Goal: Find specific page/section: Find specific page/section

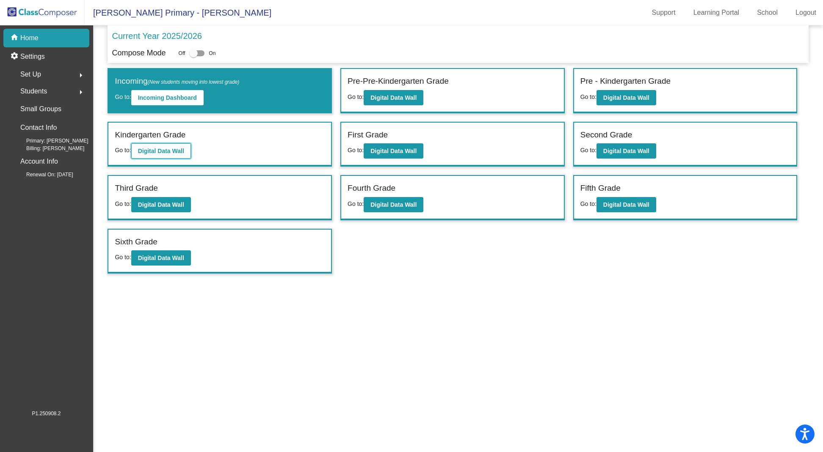
click at [167, 152] on b "Digital Data Wall" at bounding box center [161, 151] width 46 height 7
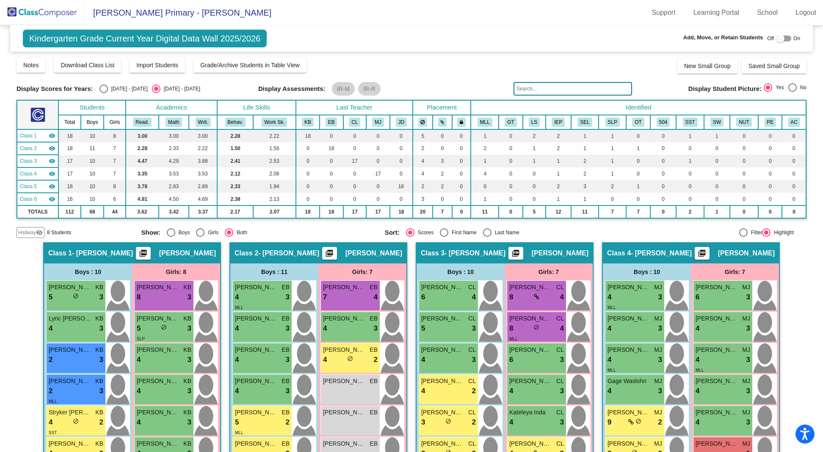
click at [52, 15] on img at bounding box center [42, 12] width 85 height 25
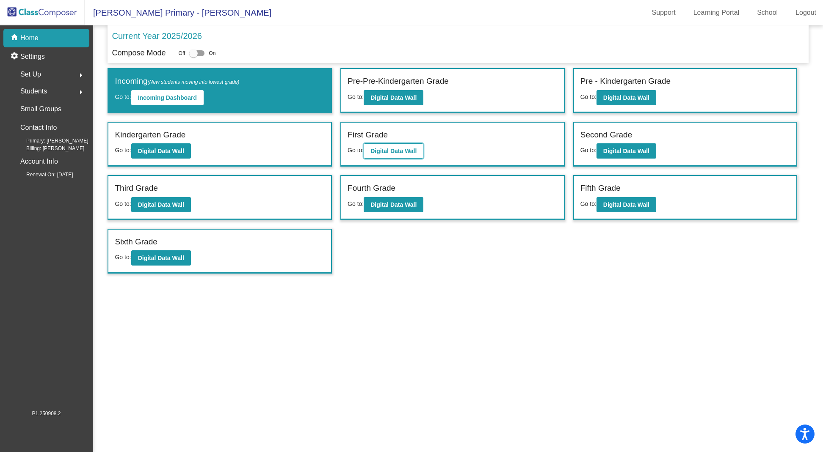
click at [396, 149] on b "Digital Data Wall" at bounding box center [393, 151] width 46 height 7
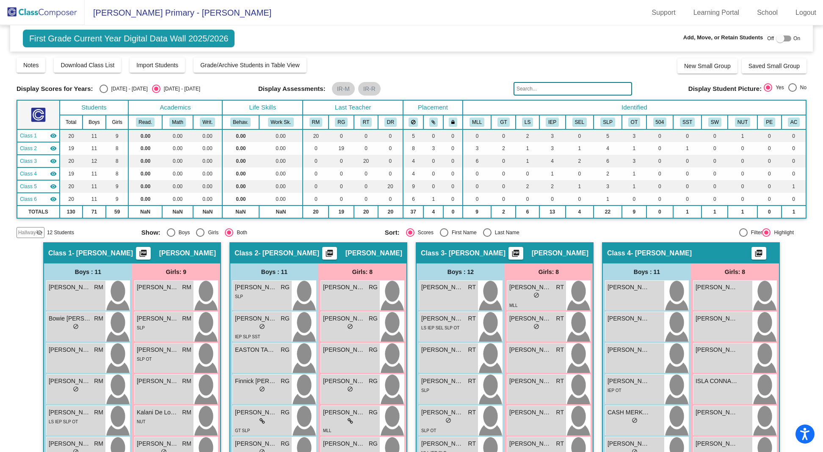
click at [103, 40] on span "First Grade Current Year Digital Data Wall 2025/2026" at bounding box center [129, 39] width 212 height 18
click at [58, 10] on img at bounding box center [42, 12] width 85 height 25
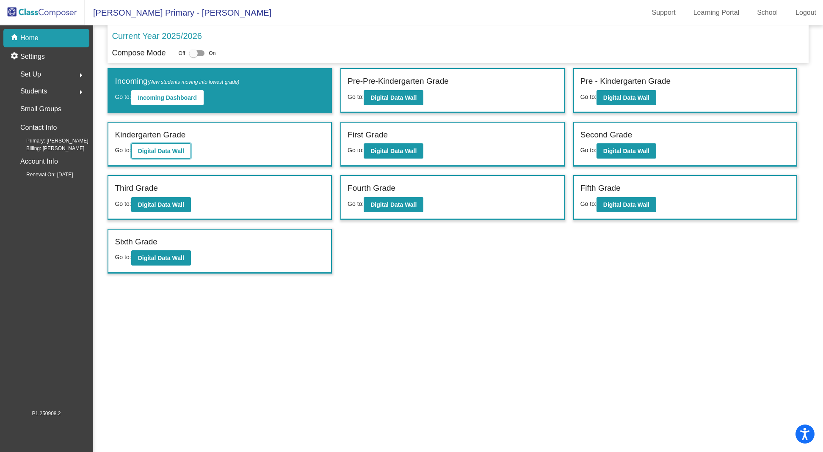
click at [174, 151] on b "Digital Data Wall" at bounding box center [161, 151] width 46 height 7
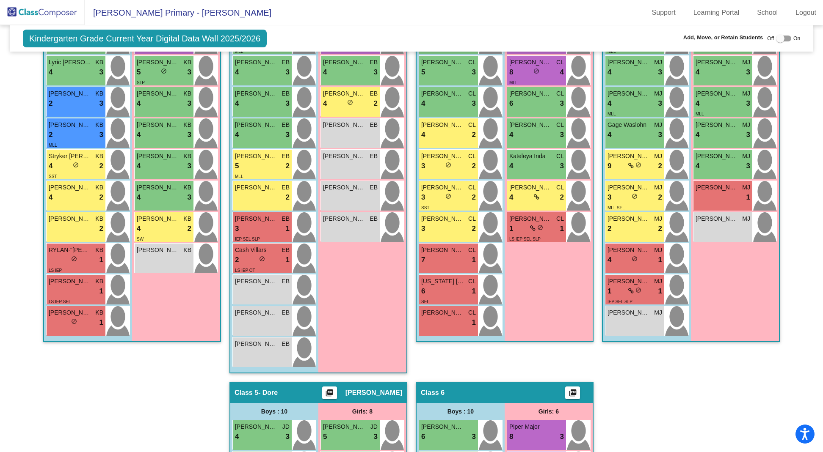
scroll to position [269, 0]
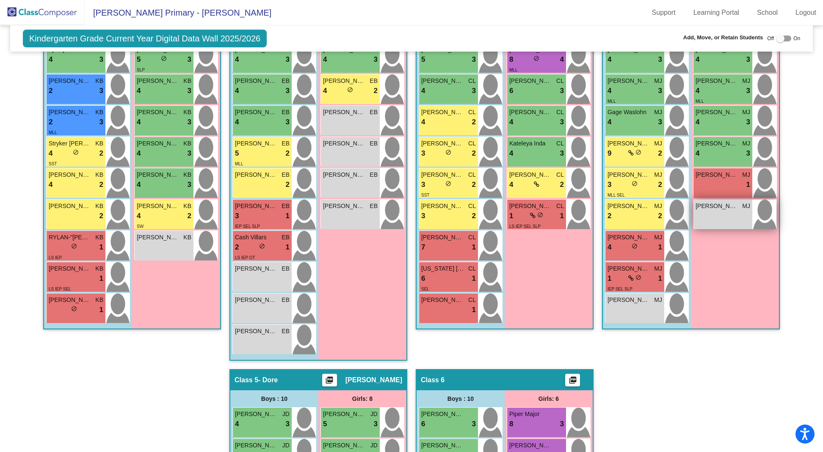
click at [713, 221] on div "[PERSON_NAME] lock do_not_disturb_alt" at bounding box center [722, 215] width 59 height 30
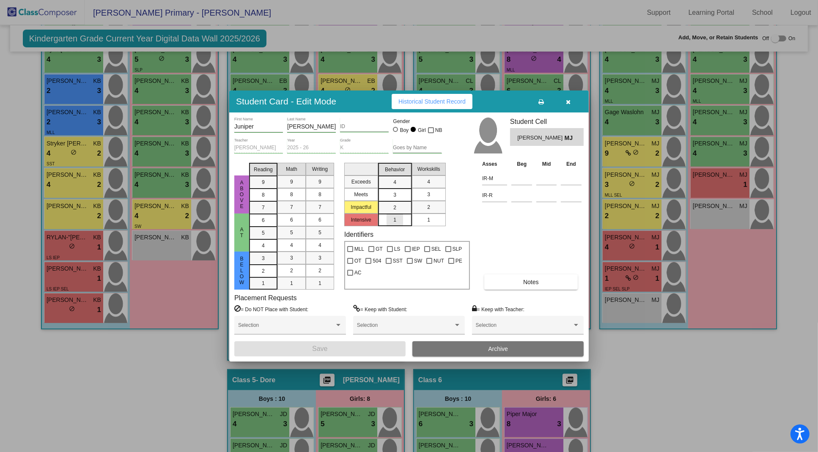
click at [402, 218] on div "1" at bounding box center [395, 220] width 17 height 13
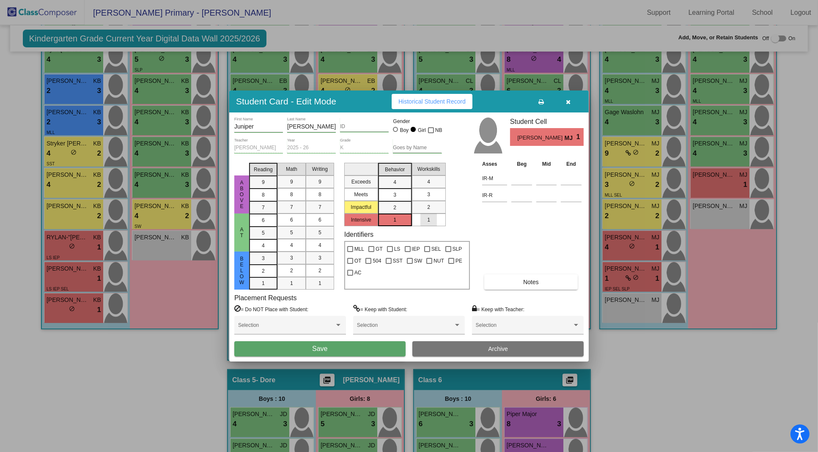
click at [433, 220] on div "1" at bounding box center [429, 220] width 17 height 13
click at [317, 348] on span "Save" at bounding box center [319, 348] width 15 height 7
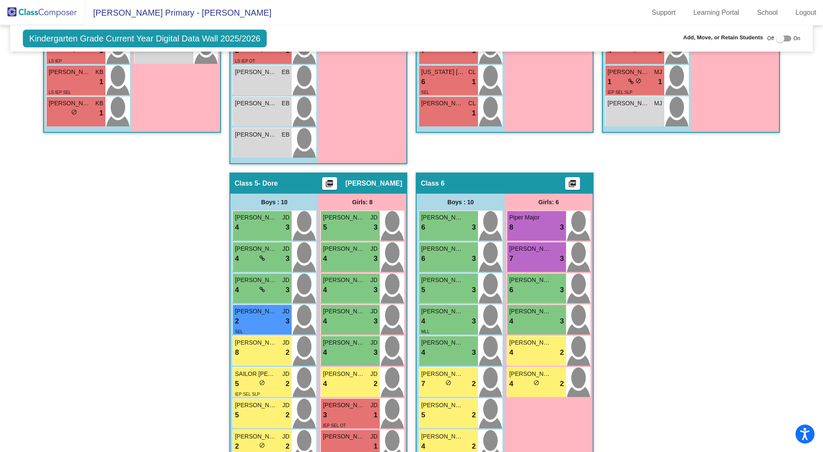
scroll to position [463, 0]
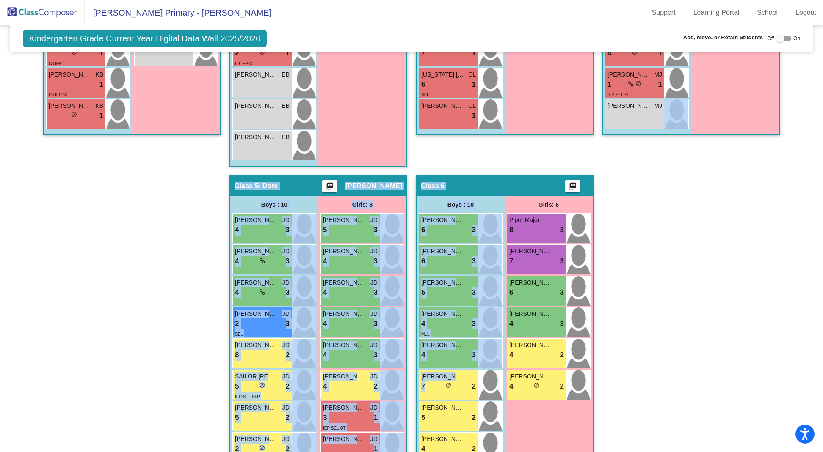
drag, startPoint x: 442, startPoint y: 385, endPoint x: 654, endPoint y: 172, distance: 300.7
click at [654, 172] on div "Hallway - Hallway Class picture_as_pdf Add Student First Name Last Name Student…" at bounding box center [412, 159] width 790 height 761
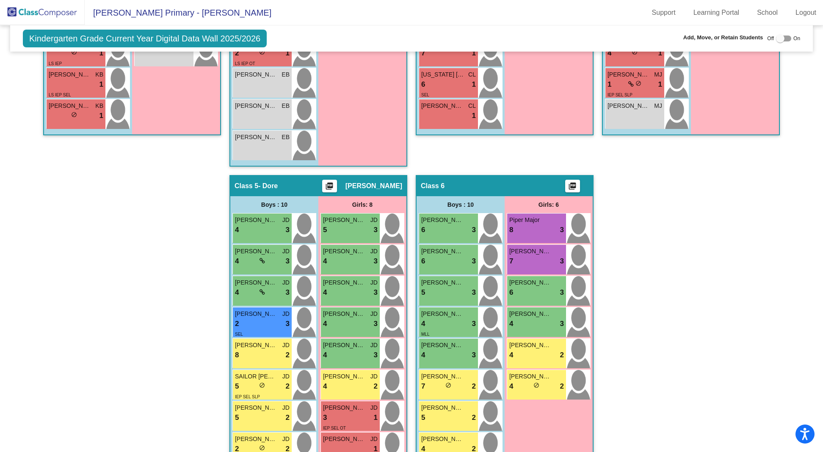
click at [652, 301] on div "Hallway - Hallway Class picture_as_pdf Add Student First Name Last Name Student…" at bounding box center [412, 159] width 790 height 761
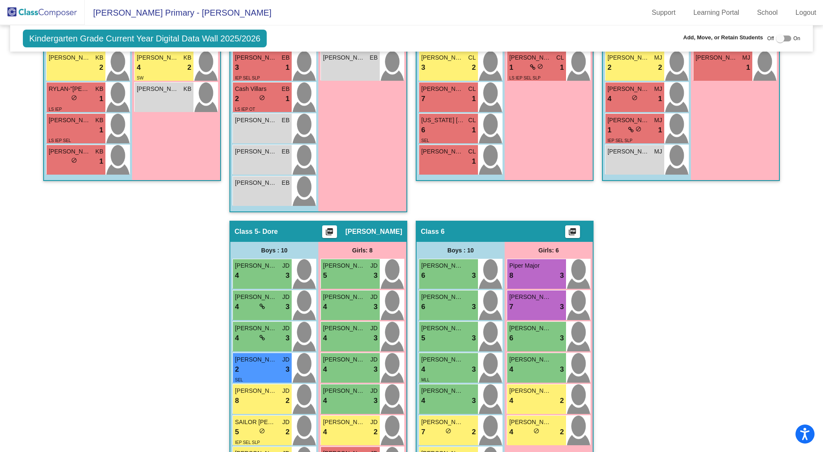
scroll to position [382, 0]
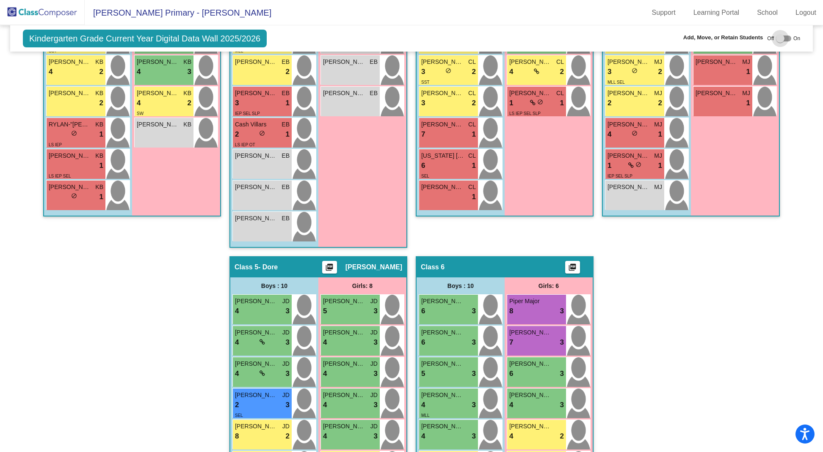
click at [776, 41] on div at bounding box center [780, 38] width 8 height 8
checkbox input "true"
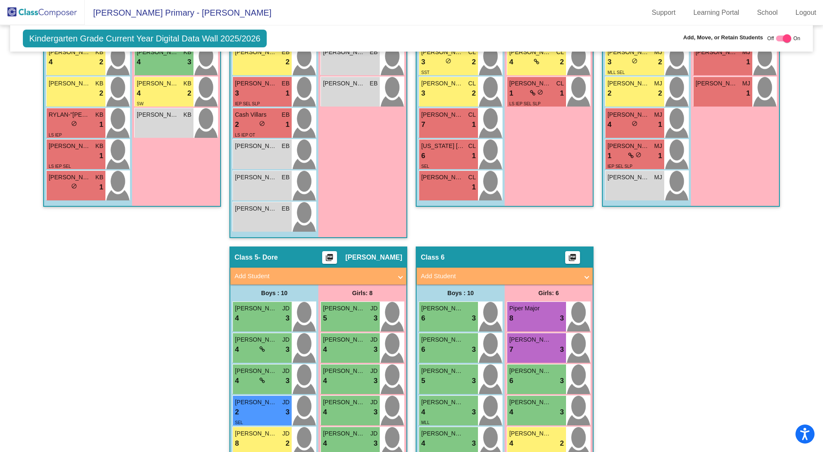
scroll to position [413, 0]
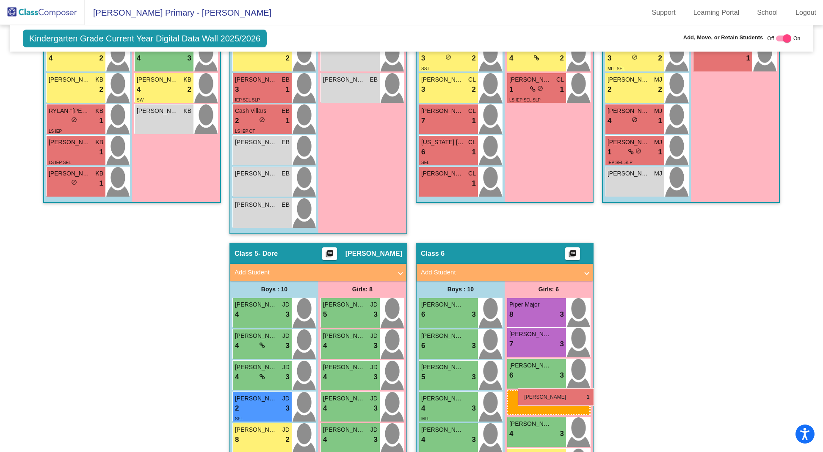
drag, startPoint x: 746, startPoint y: 87, endPoint x: 517, endPoint y: 388, distance: 378.7
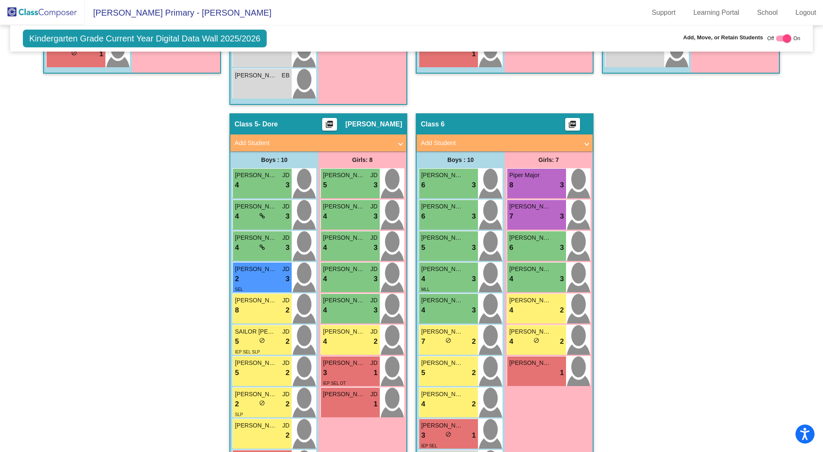
scroll to position [519, 0]
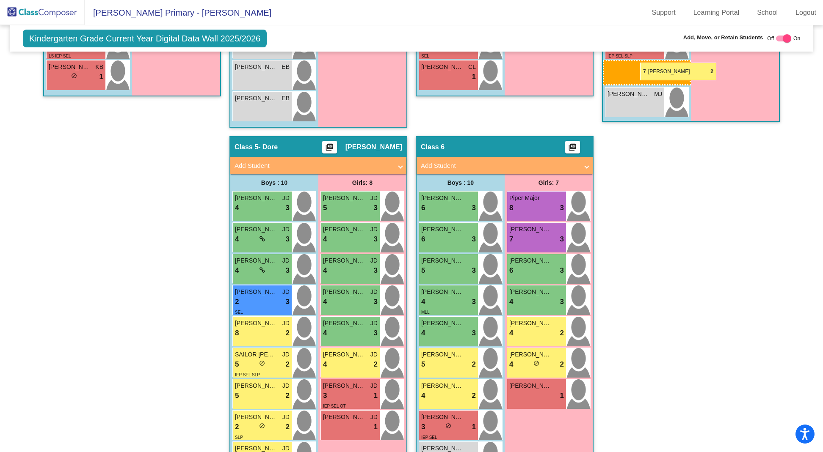
drag, startPoint x: 450, startPoint y: 361, endPoint x: 635, endPoint y: 62, distance: 352.1
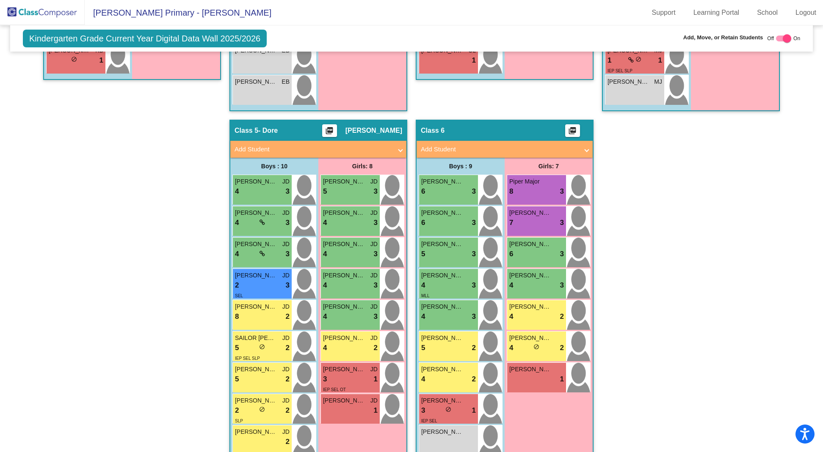
scroll to position [534, 0]
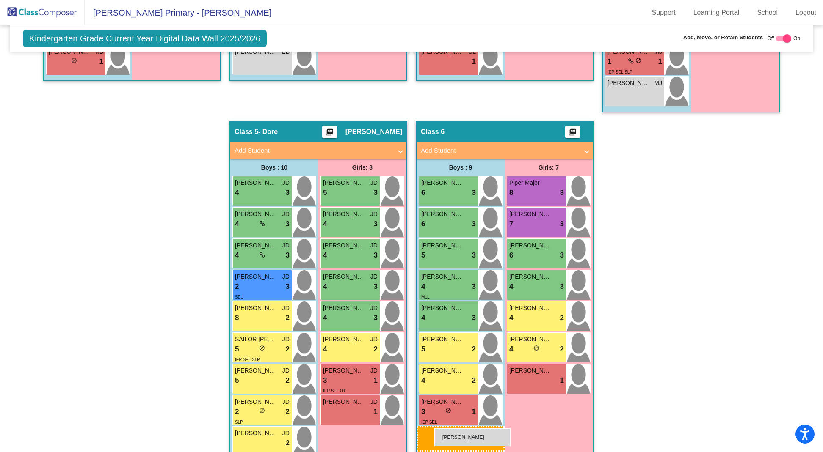
drag, startPoint x: 248, startPoint y: 86, endPoint x: 430, endPoint y: 424, distance: 383.9
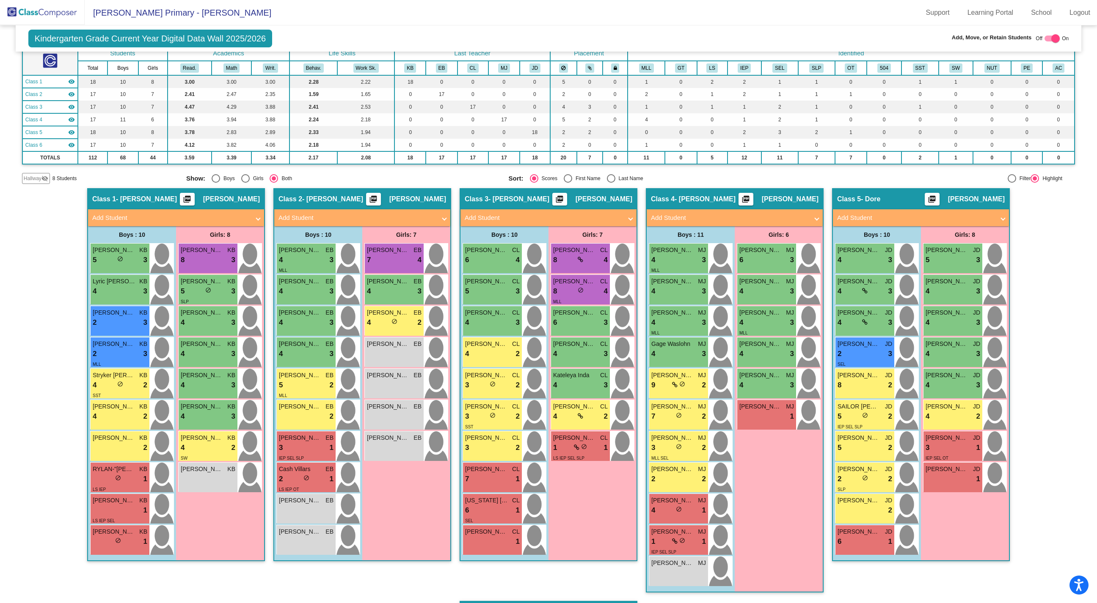
scroll to position [0, 0]
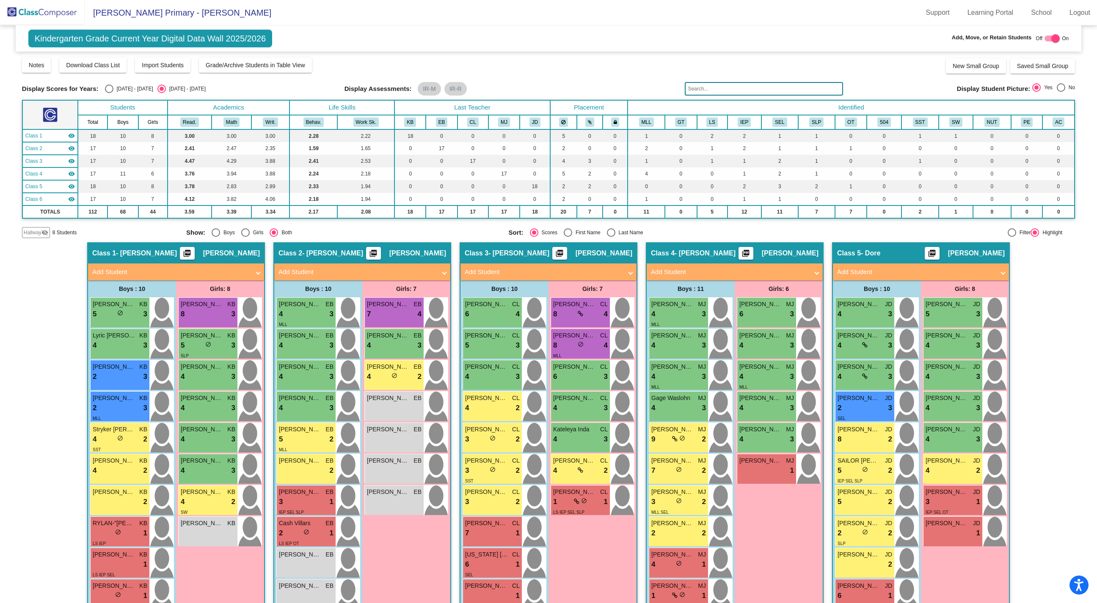
click at [52, 121] on img at bounding box center [50, 114] width 15 height 15
click at [52, 113] on img at bounding box center [50, 114] width 15 height 15
click at [41, 14] on img at bounding box center [42, 12] width 85 height 25
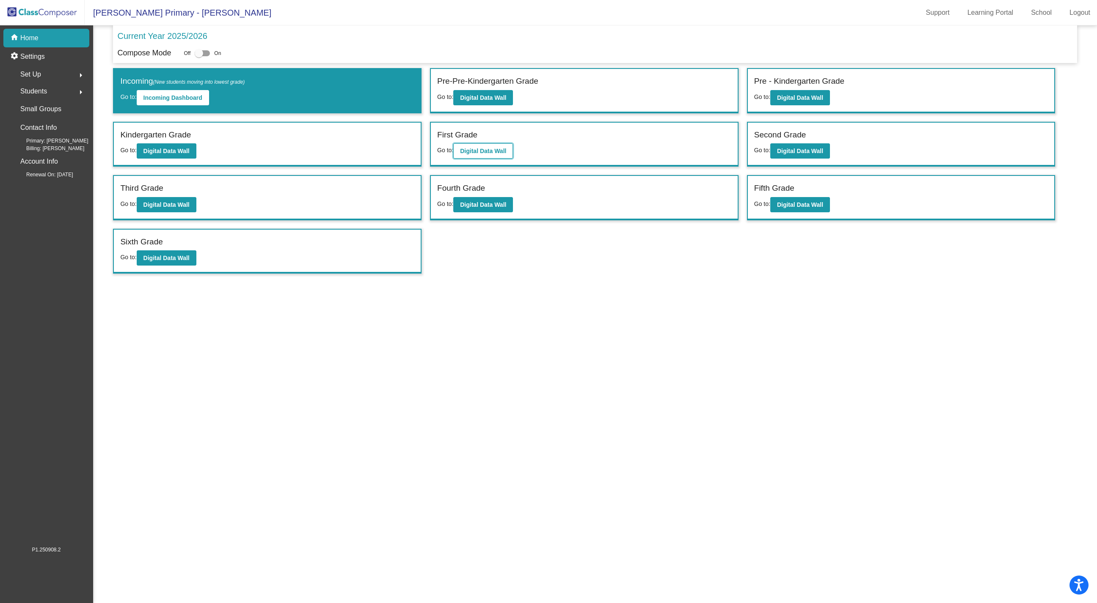
click at [485, 148] on b "Digital Data Wall" at bounding box center [483, 151] width 46 height 7
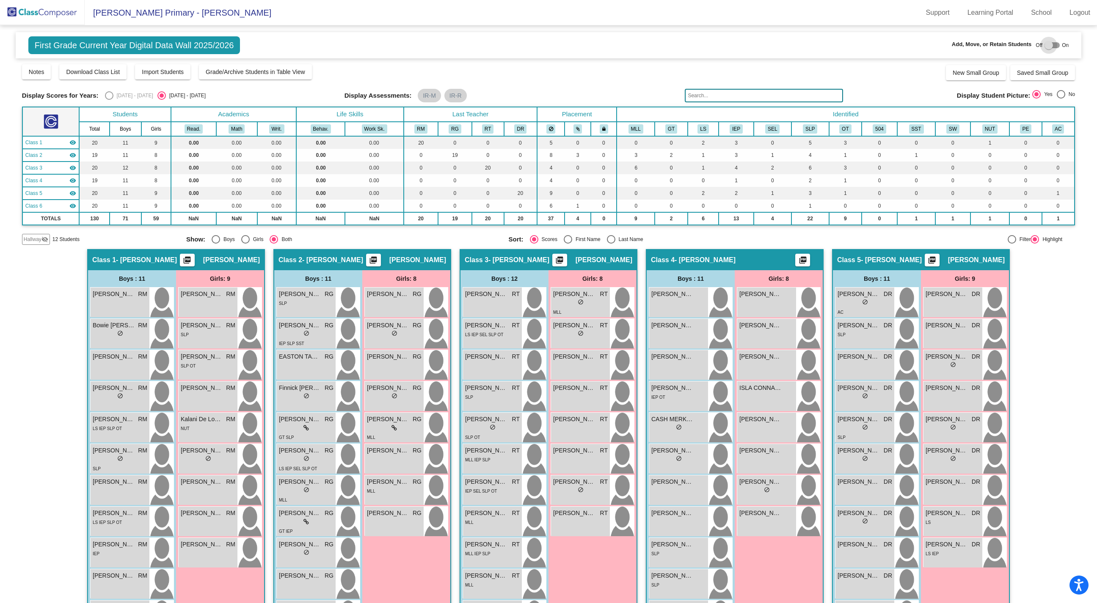
click at [822, 46] on div at bounding box center [1048, 45] width 8 height 8
checkbox input "true"
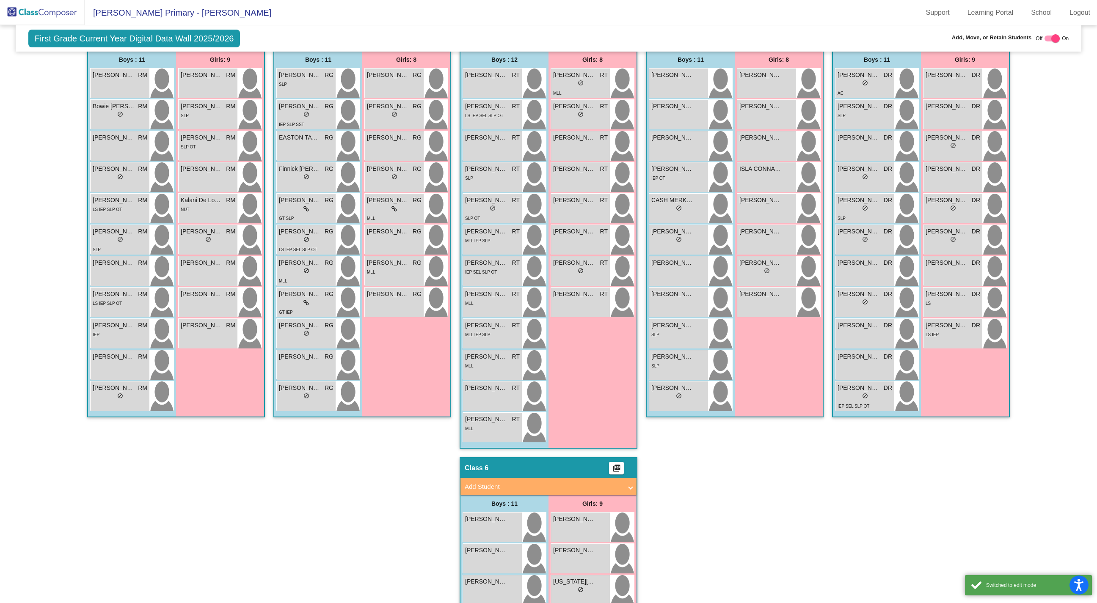
scroll to position [239, 0]
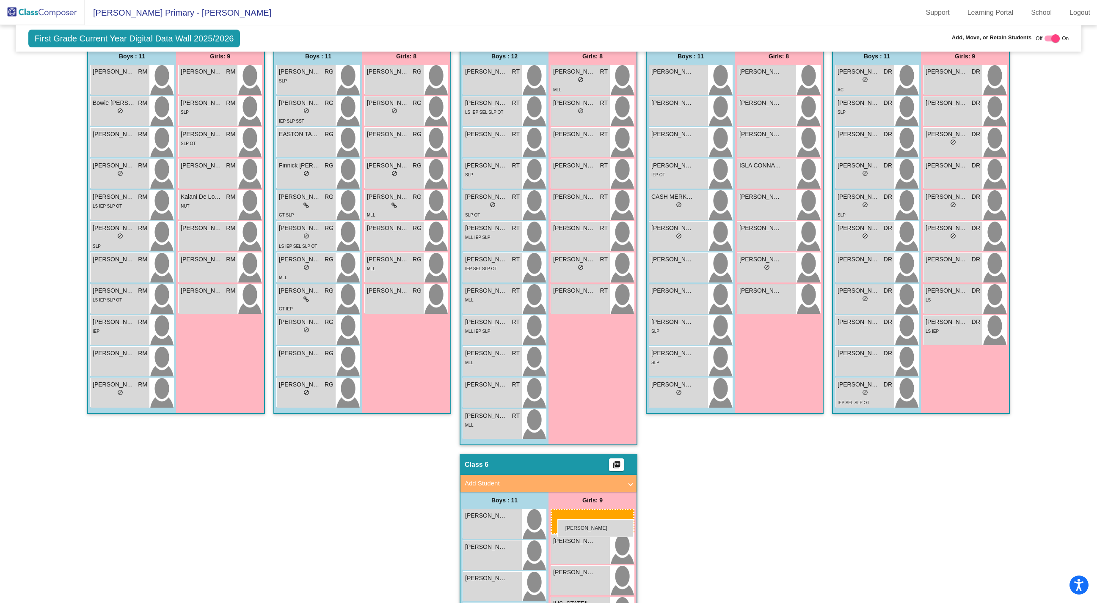
drag, startPoint x: 186, startPoint y: 234, endPoint x: 549, endPoint y: 514, distance: 457.9
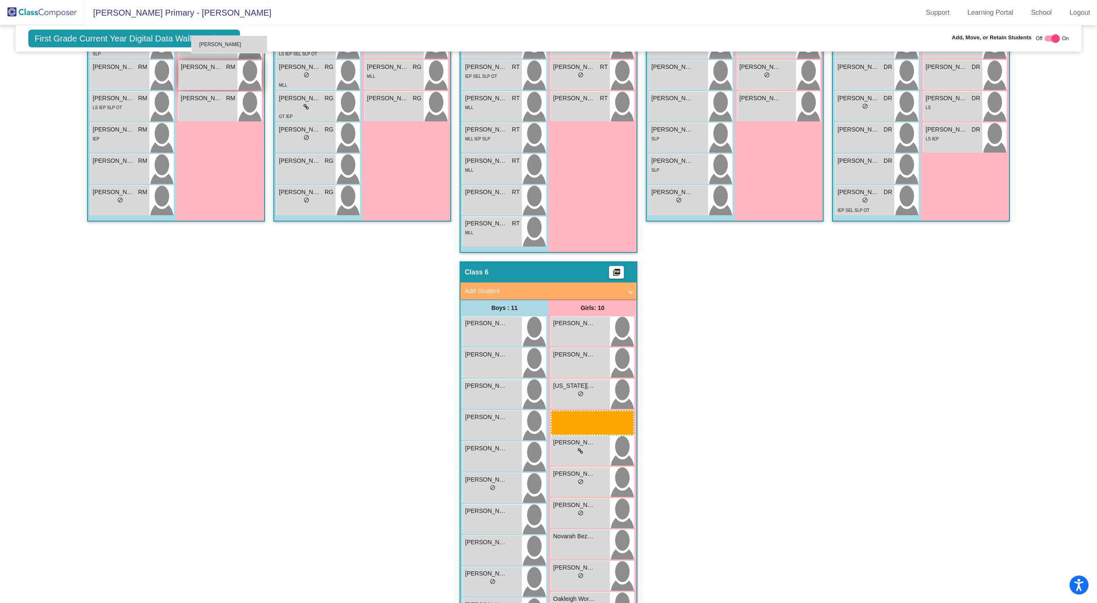
scroll to position [427, 0]
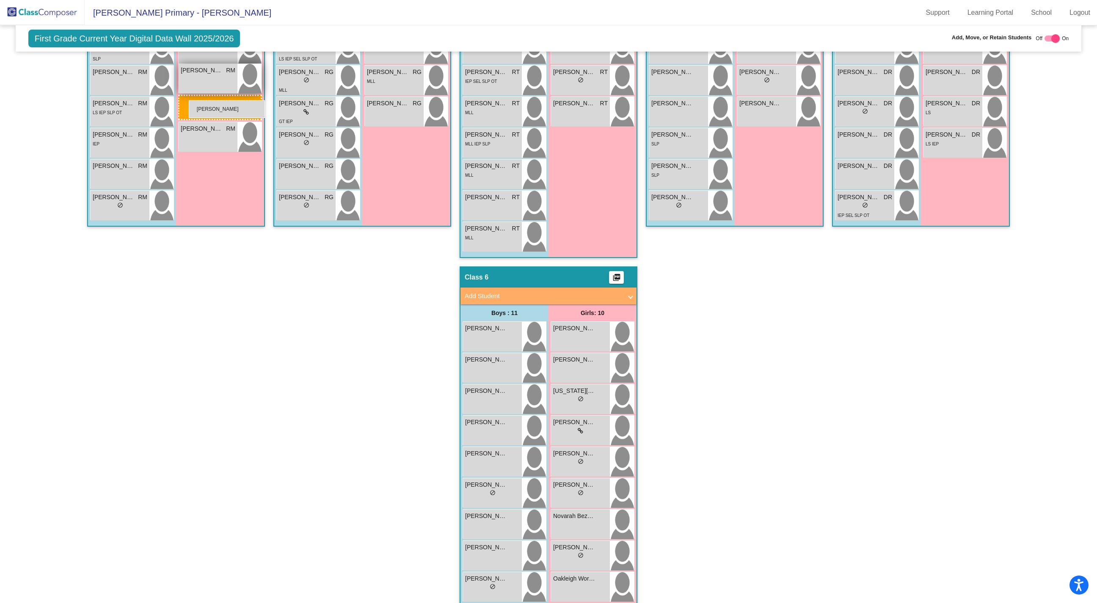
drag, startPoint x: 604, startPoint y: 355, endPoint x: 185, endPoint y: 99, distance: 490.9
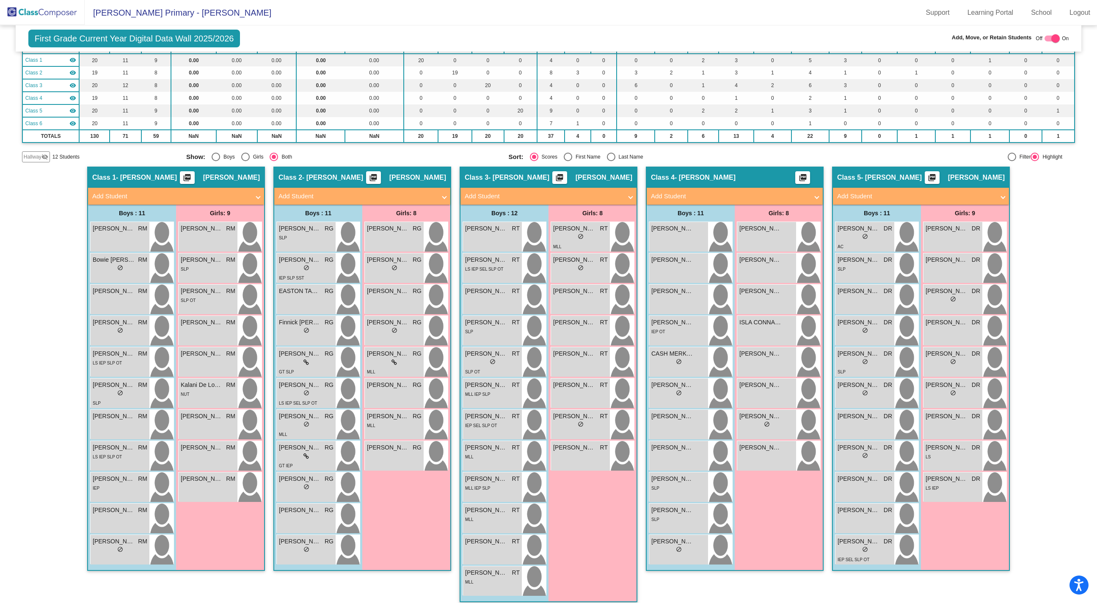
scroll to position [0, 0]
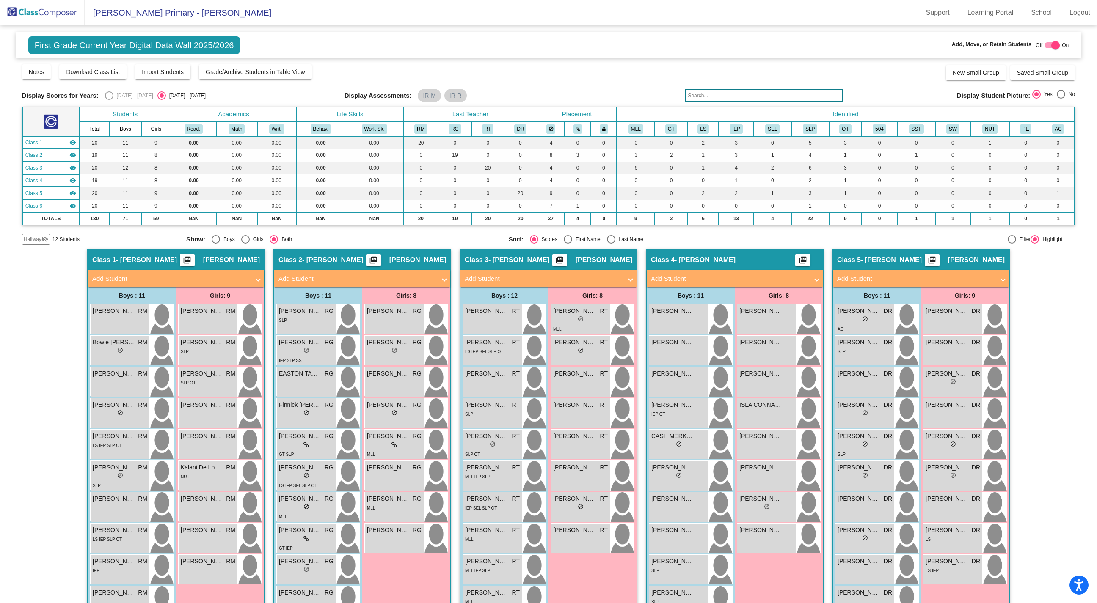
click at [108, 95] on div "Select an option" at bounding box center [109, 95] width 8 height 8
click at [108, 98] on div "Select an option" at bounding box center [109, 95] width 8 height 8
click at [109, 94] on div "Select an option" at bounding box center [109, 95] width 8 height 8
click at [107, 97] on div "Select an option" at bounding box center [109, 95] width 8 height 8
click at [125, 11] on span "[PERSON_NAME] Primary - [PERSON_NAME]" at bounding box center [178, 13] width 187 height 14
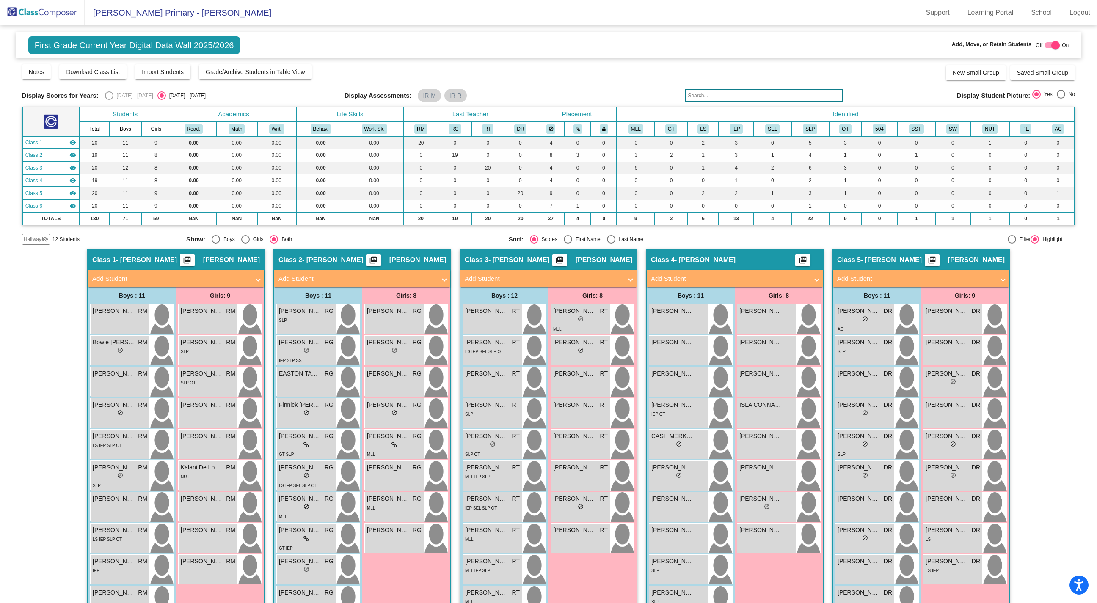
click at [56, 16] on img at bounding box center [42, 12] width 85 height 25
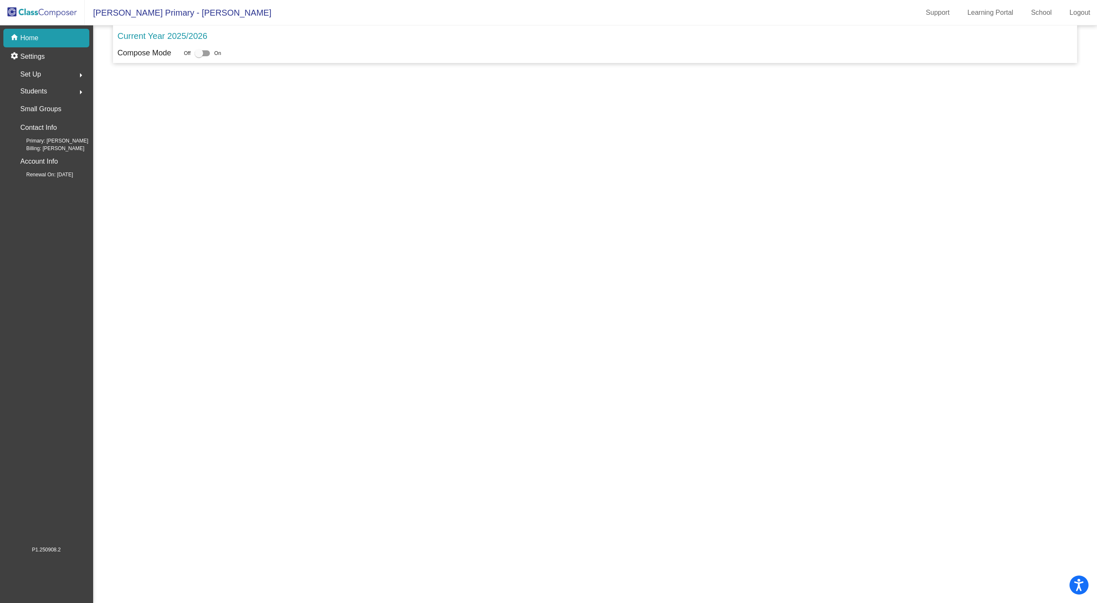
click at [129, 18] on span "[PERSON_NAME] Primary - [PERSON_NAME]" at bounding box center [178, 13] width 187 height 14
click at [45, 36] on div "home Home" at bounding box center [46, 38] width 86 height 19
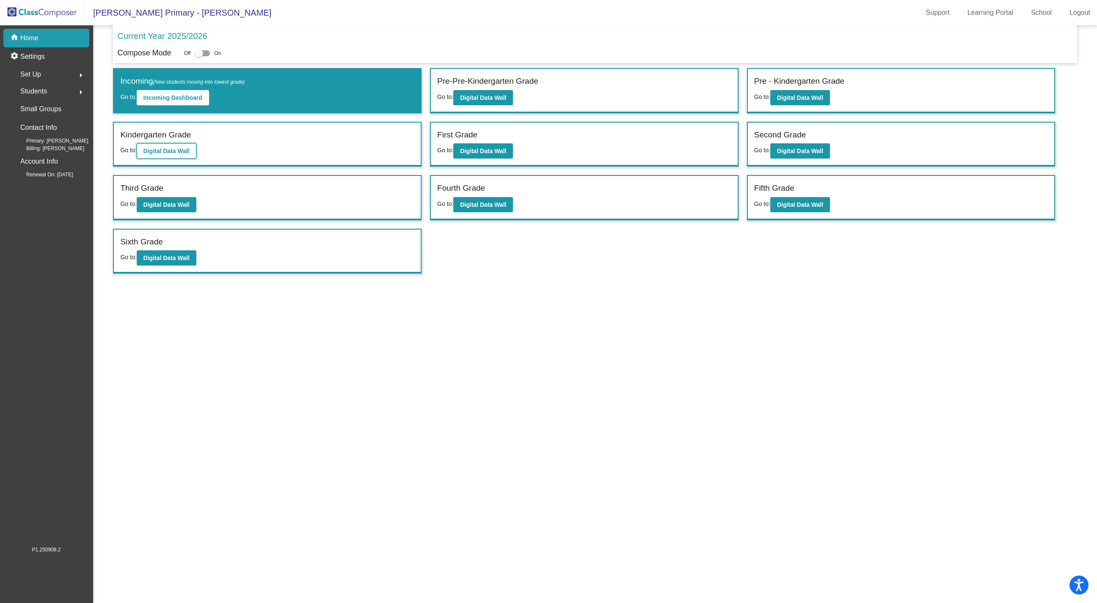
click at [182, 144] on button "Digital Data Wall" at bounding box center [167, 150] width 60 height 15
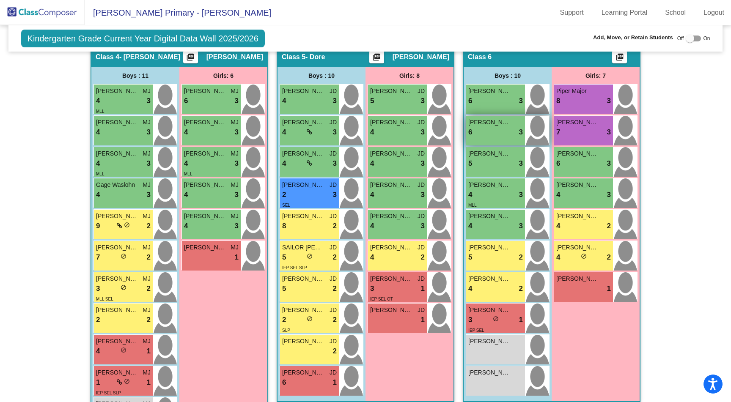
scroll to position [563, 0]
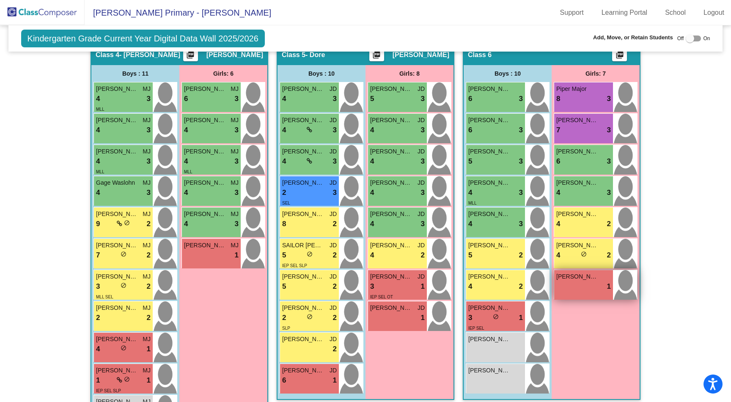
click at [590, 281] on div "lock do_not_disturb_alt 1" at bounding box center [583, 286] width 55 height 11
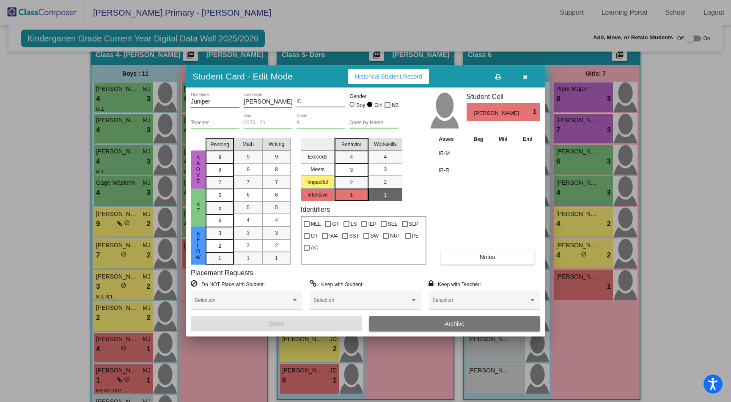
click at [527, 77] on button "button" at bounding box center [525, 76] width 27 height 15
